Goal: Task Accomplishment & Management: Manage account settings

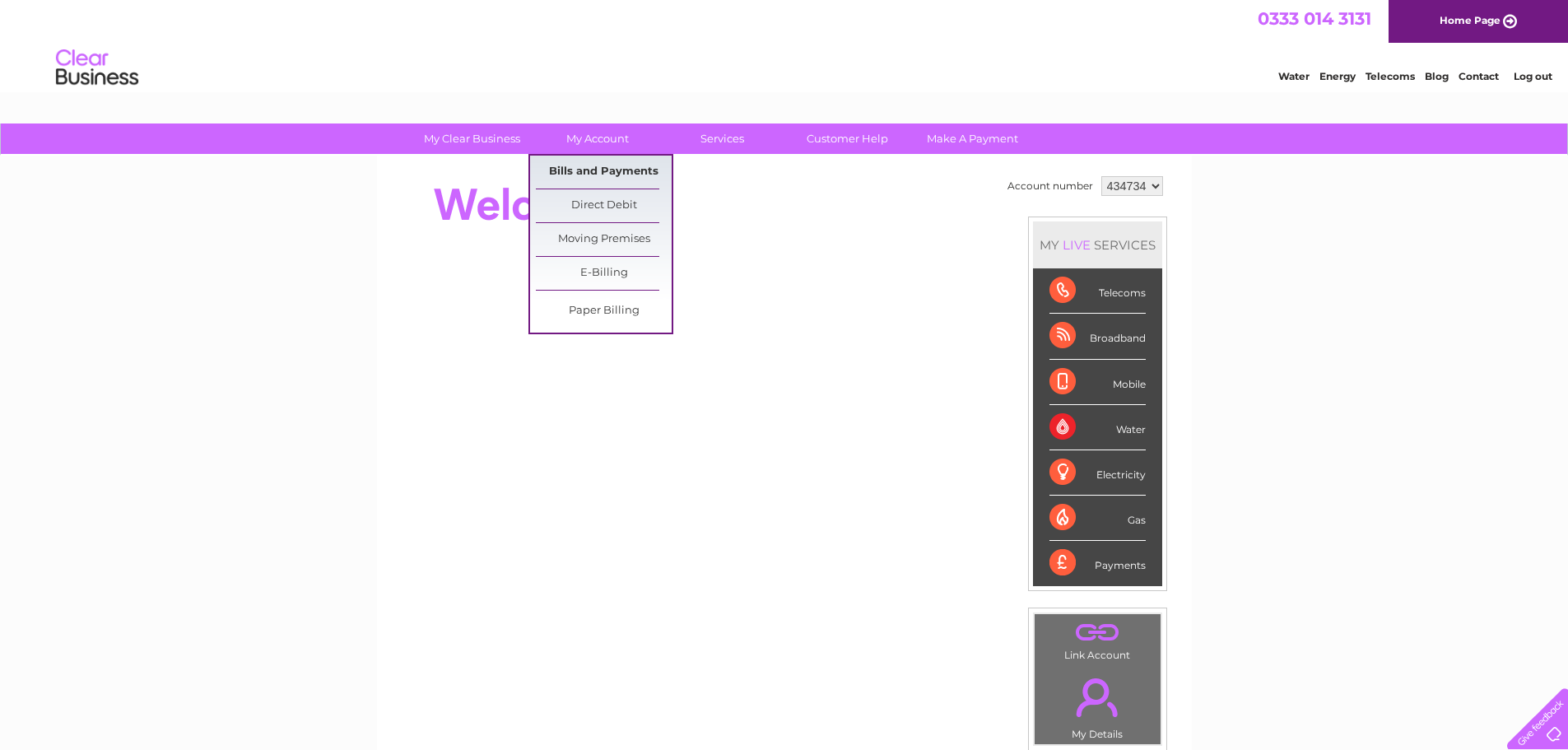
click at [591, 173] on link "Bills and Payments" at bounding box center [604, 172] width 136 height 33
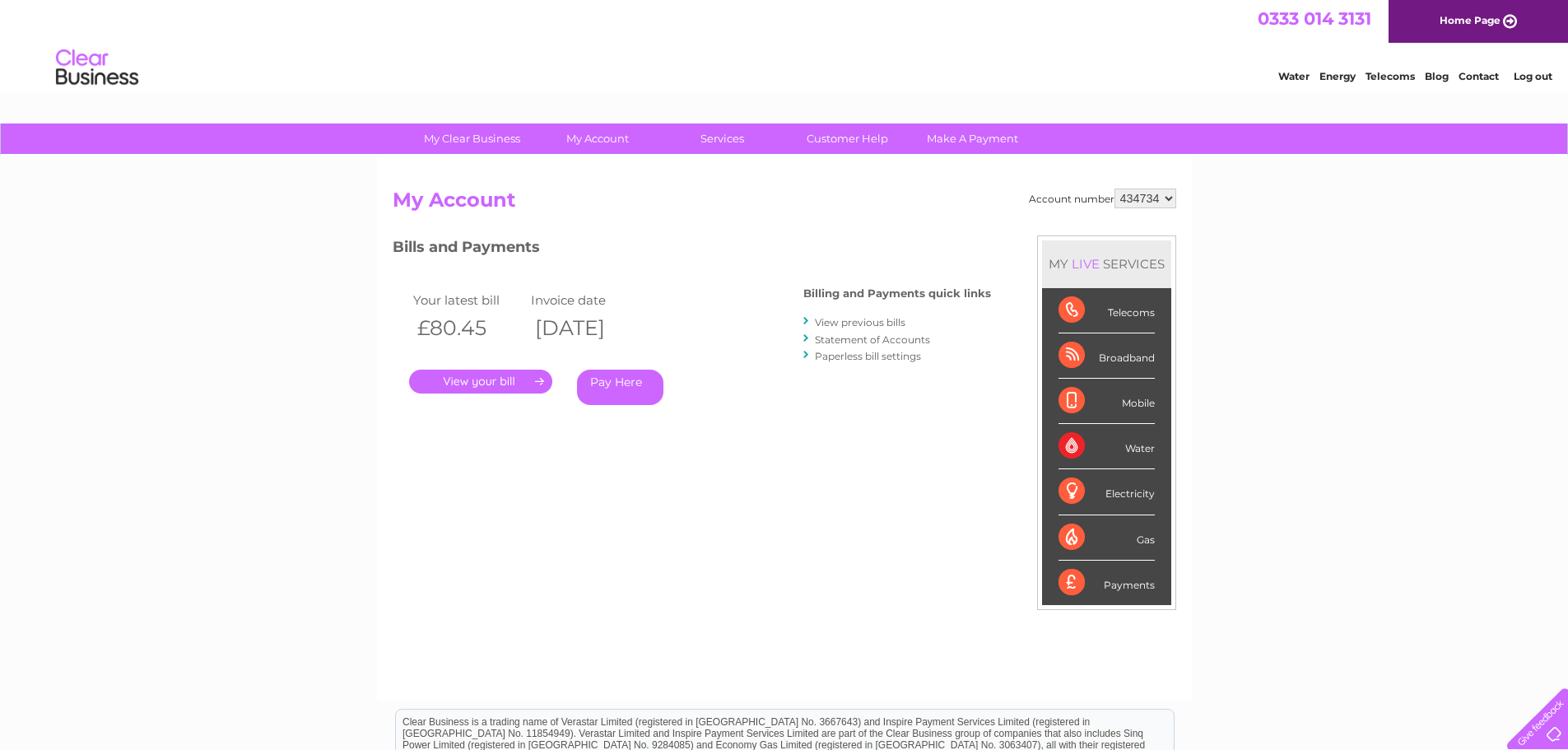
click at [461, 380] on link "." at bounding box center [481, 381] width 143 height 24
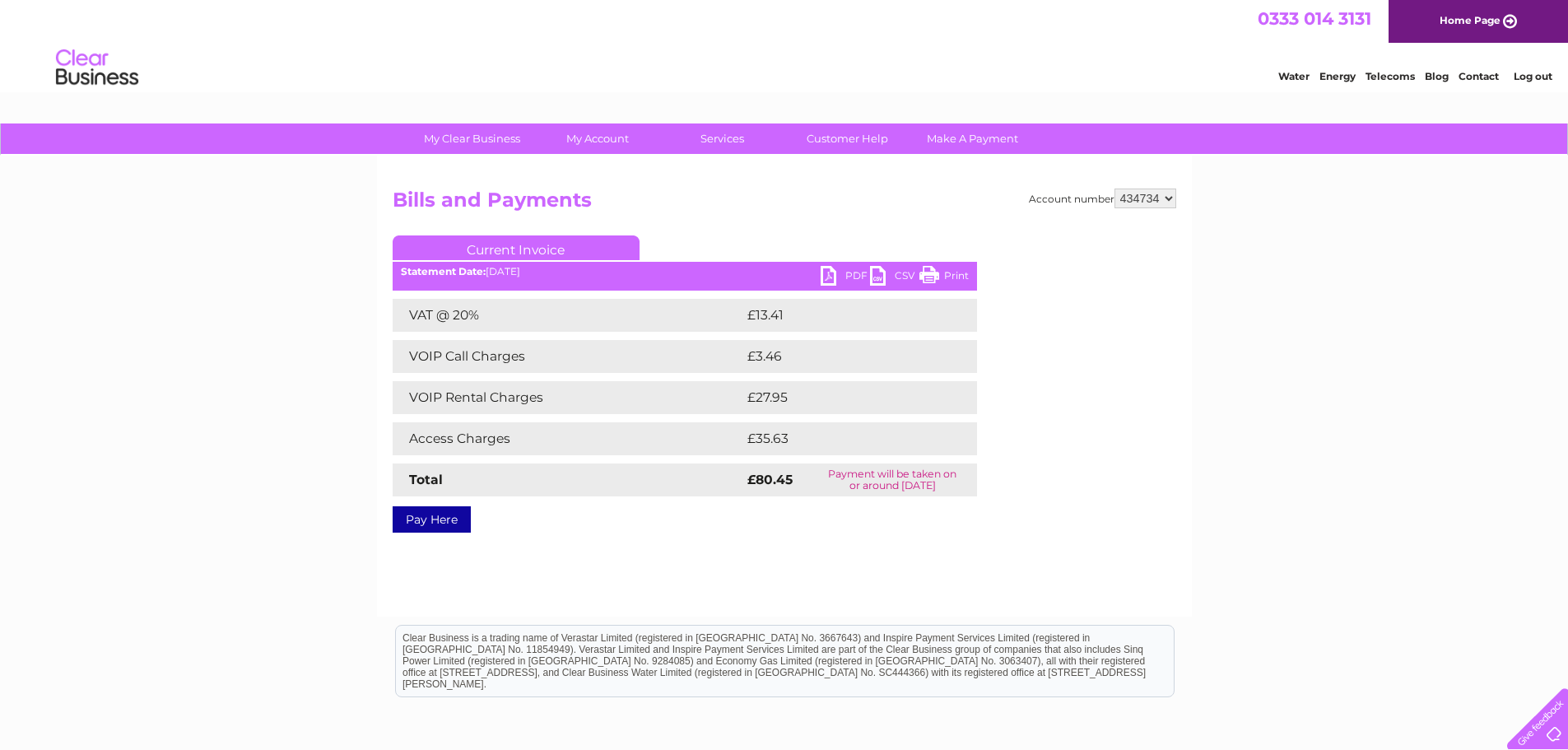
click at [938, 278] on link "Print" at bounding box center [944, 278] width 49 height 24
click at [829, 282] on link "PDF" at bounding box center [845, 278] width 49 height 24
